Goal: Task Accomplishment & Management: Complete application form

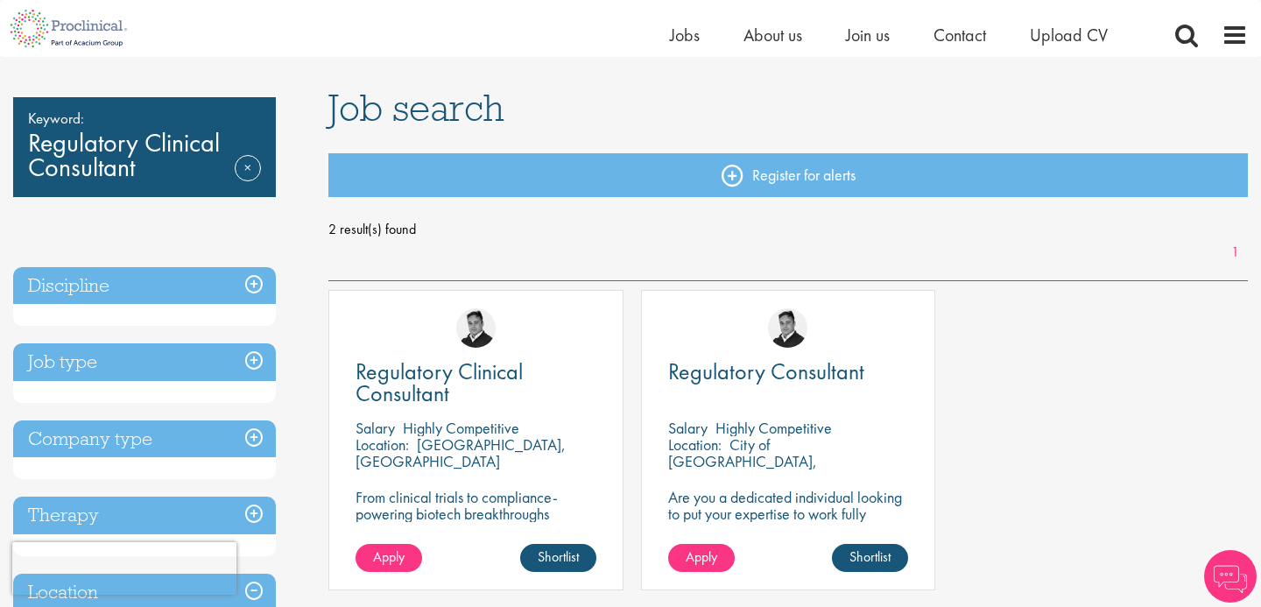
scroll to position [243, 0]
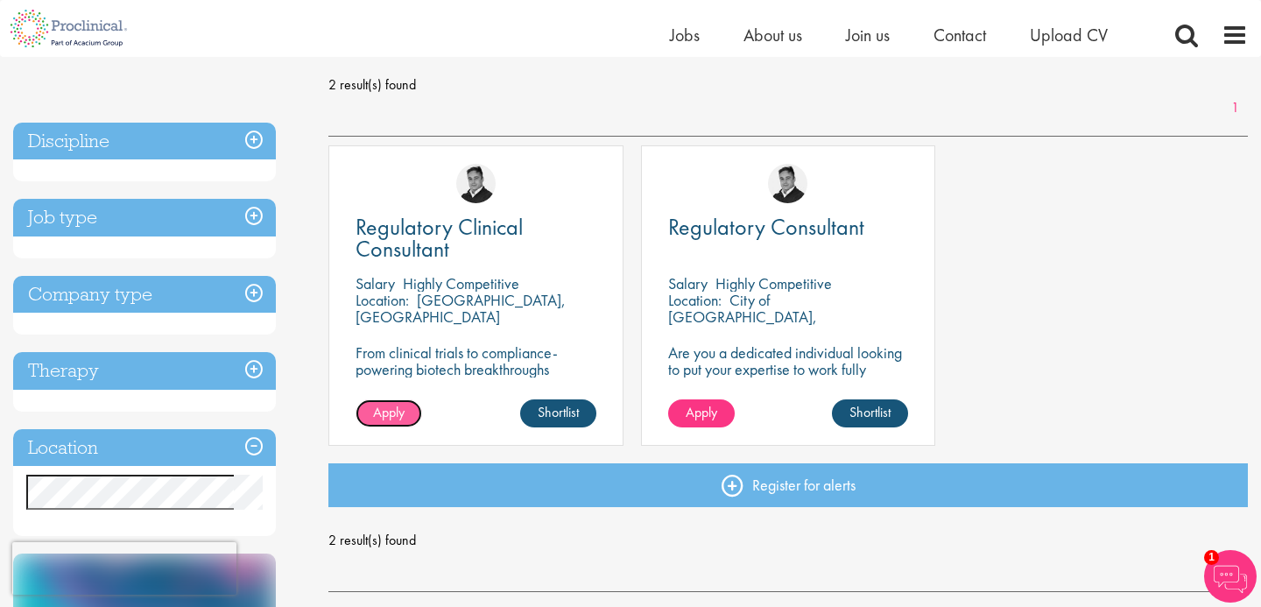
click at [381, 411] on span "Apply" at bounding box center [389, 412] width 32 height 18
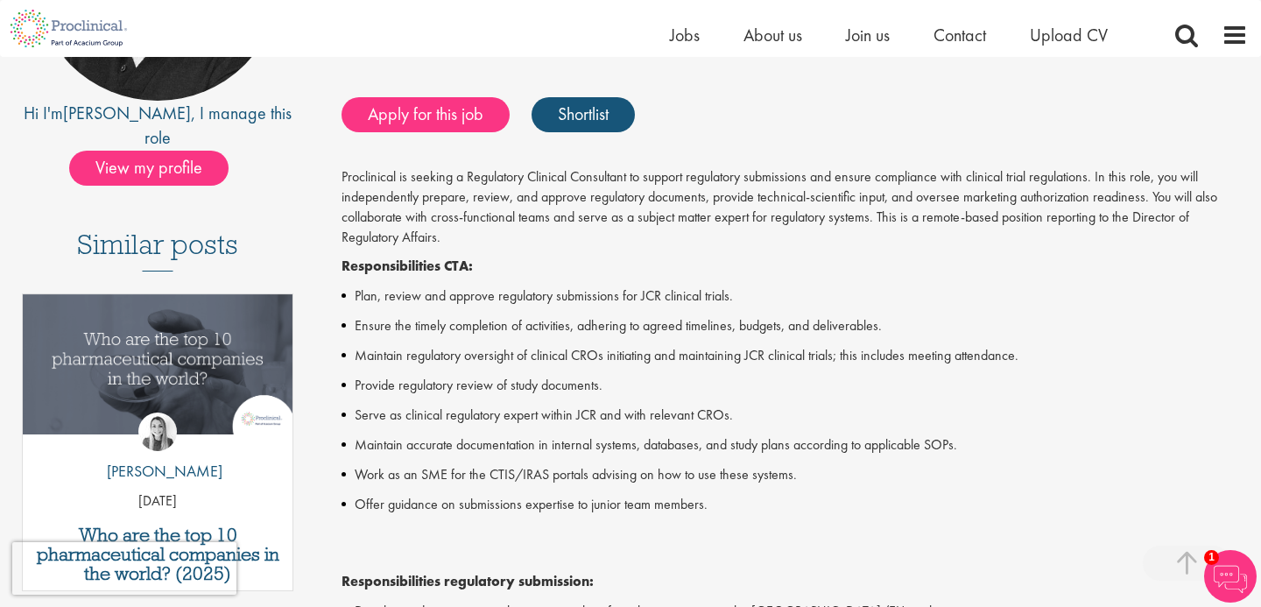
scroll to position [269, 0]
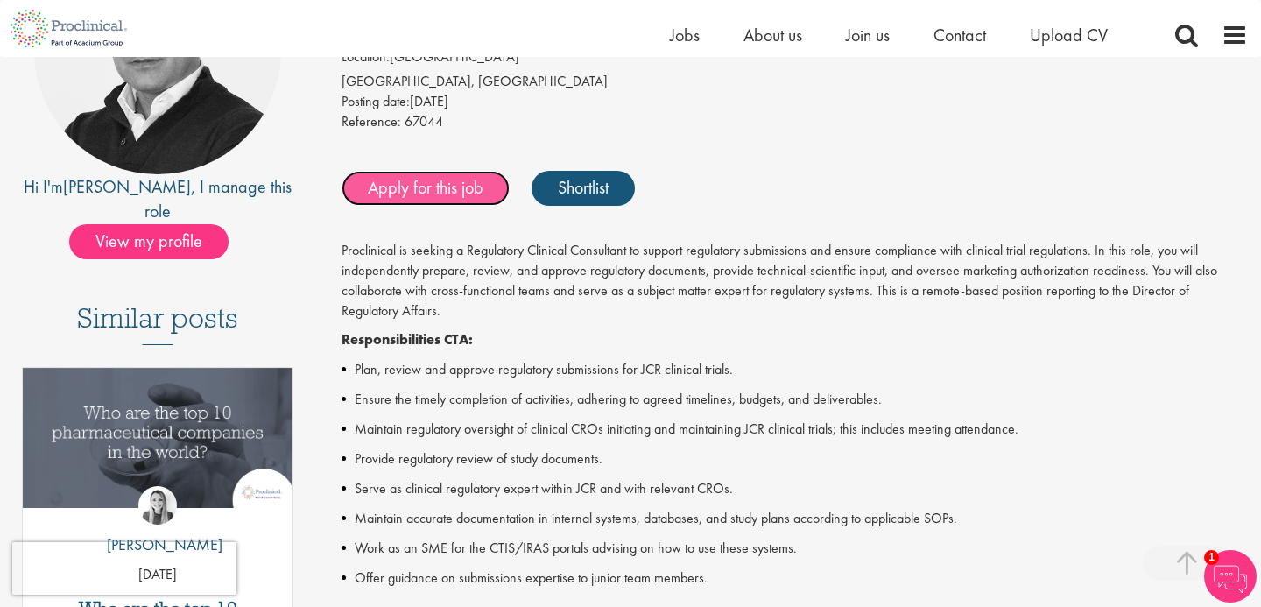
click at [411, 182] on link "Apply for this job" at bounding box center [426, 188] width 168 height 35
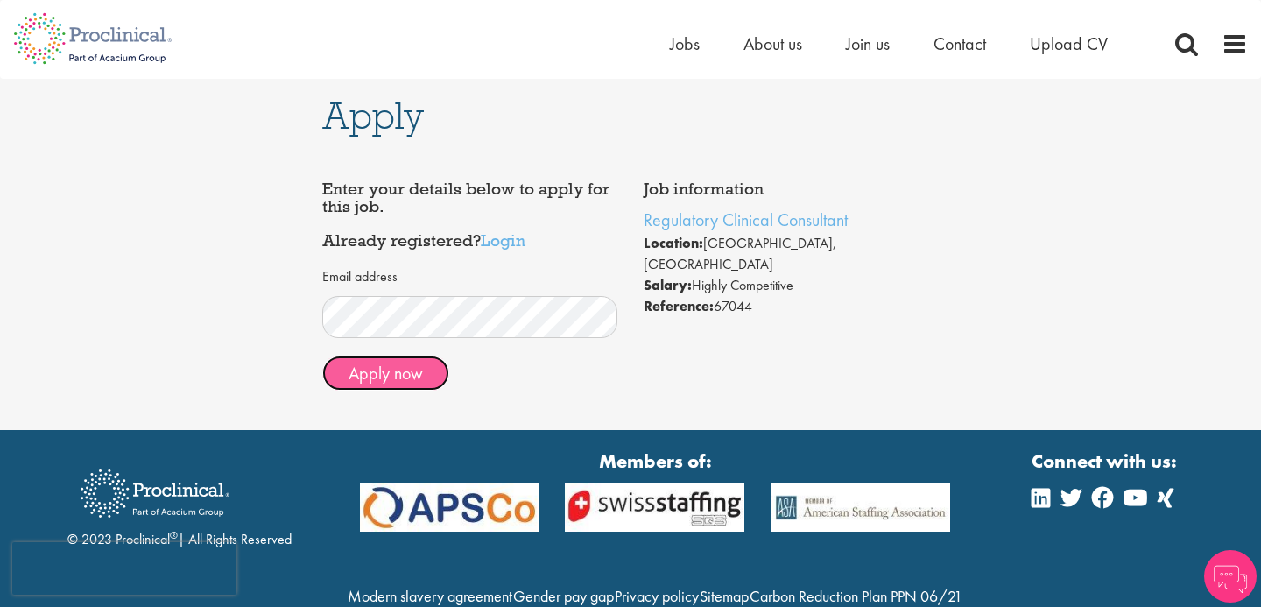
click at [390, 363] on button "Apply now" at bounding box center [385, 373] width 127 height 35
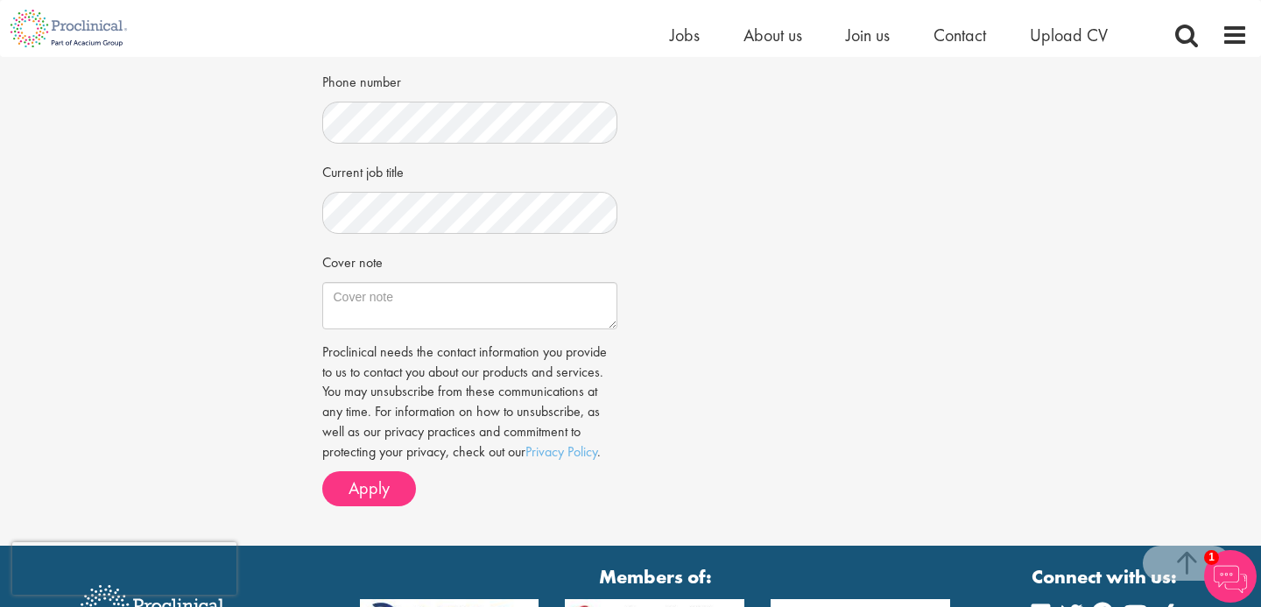
scroll to position [502, 0]
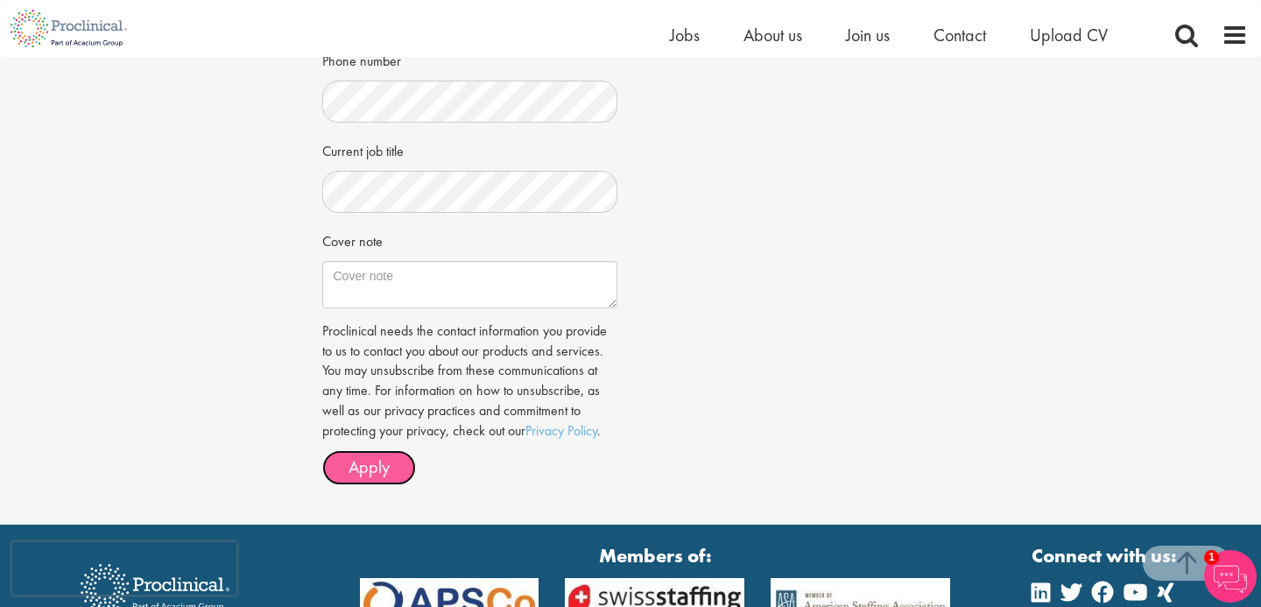
click at [369, 476] on span "Apply" at bounding box center [369, 466] width 41 height 23
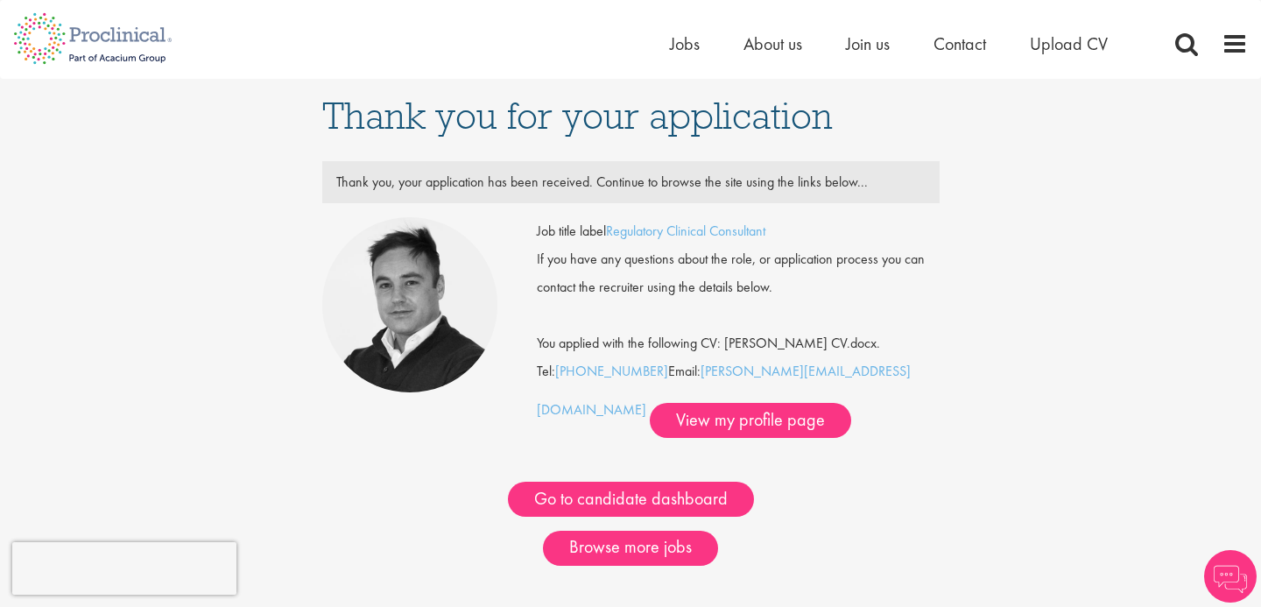
drag, startPoint x: 609, startPoint y: 230, endPoint x: 801, endPoint y: 230, distance: 192.7
click at [801, 230] on div "Job title label Regulatory Clinical Consultant" at bounding box center [738, 231] width 429 height 28
copy div "Regulatory Clinical Consultant"
